Goal: Task Accomplishment & Management: Complete application form

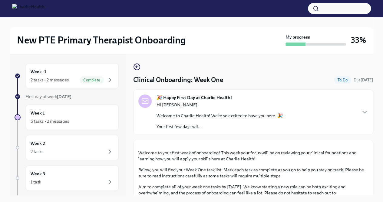
scroll to position [163, 0]
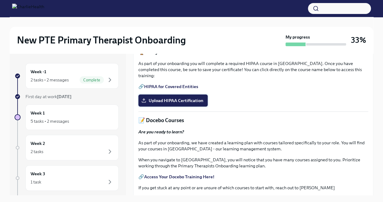
click at [165, 103] on span "Upload HIPAA Certification" at bounding box center [173, 100] width 61 height 6
click at [0, 0] on input "Upload HIPAA Certification" at bounding box center [0, 0] width 0 height 0
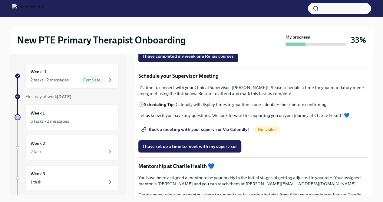
scroll to position [419, 0]
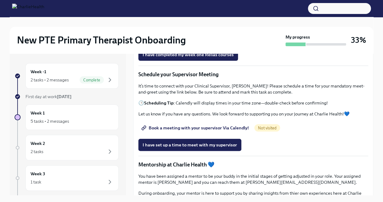
click at [179, 9] on strong "Employee Orientation & Handbook Acknowledgment" at bounding box center [204, 6] width 107 height 5
click at [213, 58] on span "I have completed my week one Relias courses" at bounding box center [188, 55] width 91 height 6
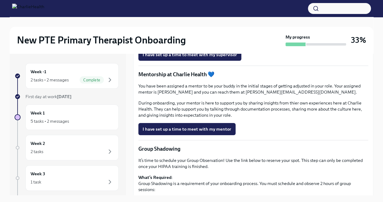
scroll to position [502, 0]
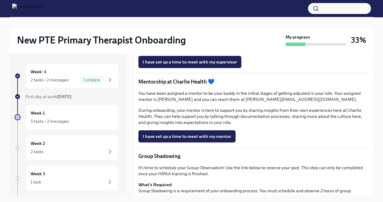
click at [267, 47] on span "Not visited" at bounding box center [268, 45] width 26 height 5
click at [219, 51] on link "Book a meeting with your supervisor Via Calendly!" at bounding box center [196, 45] width 115 height 12
click at [240, 48] on span "Book a meeting with your supervisor Via Calendly!" at bounding box center [196, 45] width 106 height 6
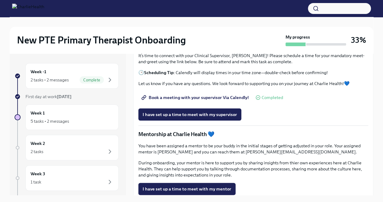
scroll to position [497, 0]
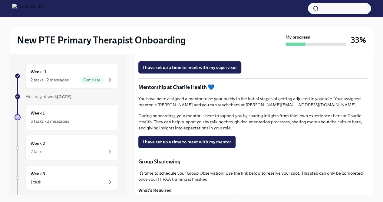
click at [209, 53] on span "Book a meeting with your supervisor Via Calendly!" at bounding box center [196, 50] width 106 height 6
click at [97, 149] on div "2 tasks" at bounding box center [72, 151] width 83 height 7
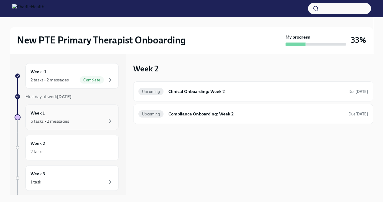
click at [78, 122] on div "5 tasks • 2 messages" at bounding box center [72, 120] width 83 height 7
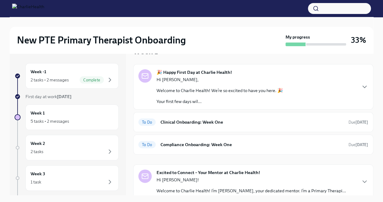
scroll to position [23, 0]
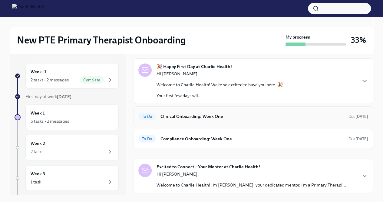
click at [232, 117] on h6 "Clinical Onboarding: Week One" at bounding box center [252, 116] width 183 height 7
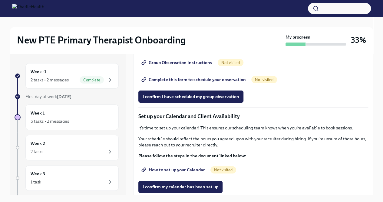
scroll to position [743, 0]
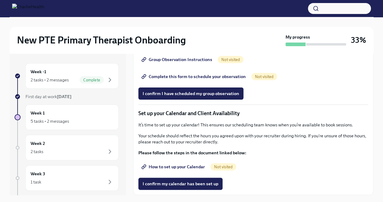
click at [196, 62] on span "Group Observation Instructions" at bounding box center [178, 59] width 70 height 6
click at [0, 61] on div "New PTE Primary Therapist Onboarding My progress 33% Week -1 2 tasks • 2 messag…" at bounding box center [191, 114] width 383 height 195
